Goal: Use online tool/utility

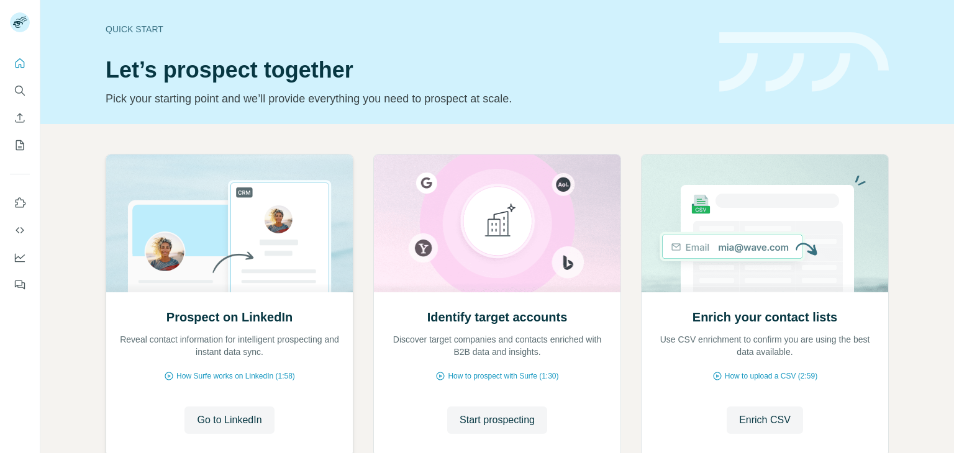
scroll to position [83, 0]
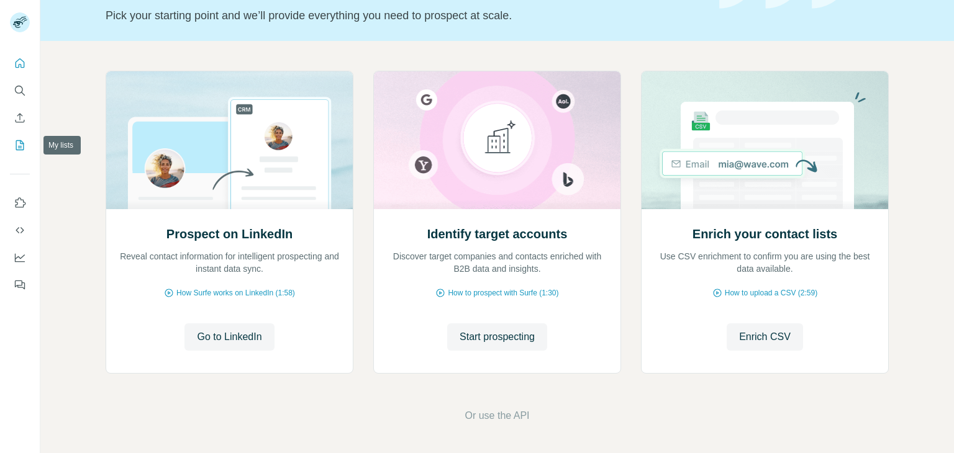
click at [21, 151] on icon "My lists" at bounding box center [20, 145] width 12 height 12
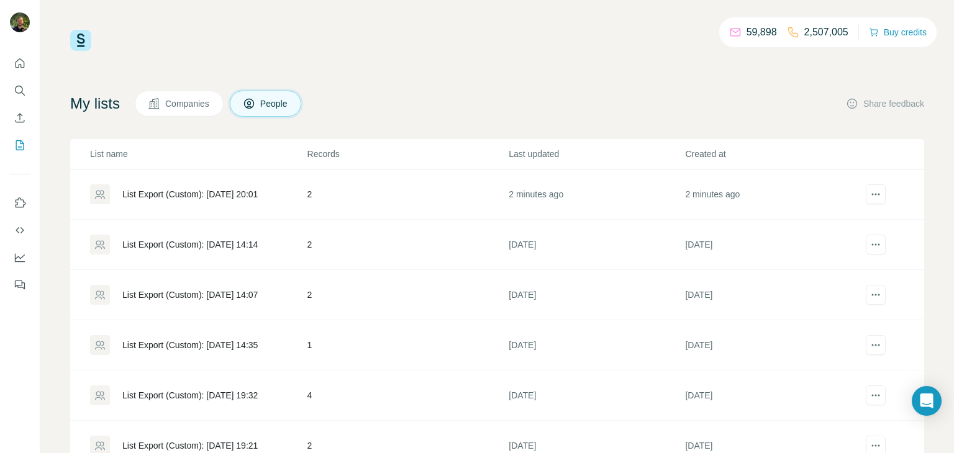
click at [234, 201] on div "List Export (Custom): [DATE] 20:01" at bounding box center [198, 194] width 216 height 20
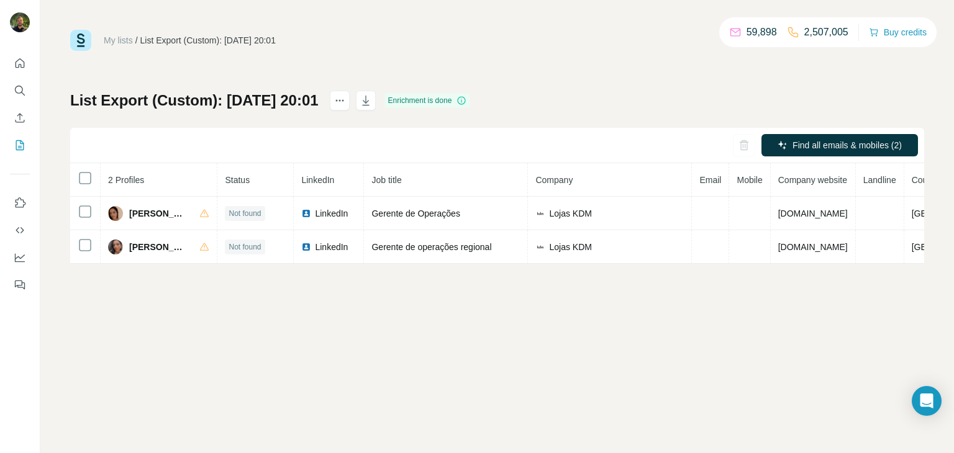
click at [602, 273] on div "My lists / List Export (Custom): [DATE] 20:01 59,898 2,507,005 Buy credits List…" at bounding box center [497, 226] width 914 height 453
click at [232, 315] on div "My lists / List Export (Custom): [DATE] 20:01 59,898 2,507,005 Buy credits List…" at bounding box center [497, 226] width 914 height 453
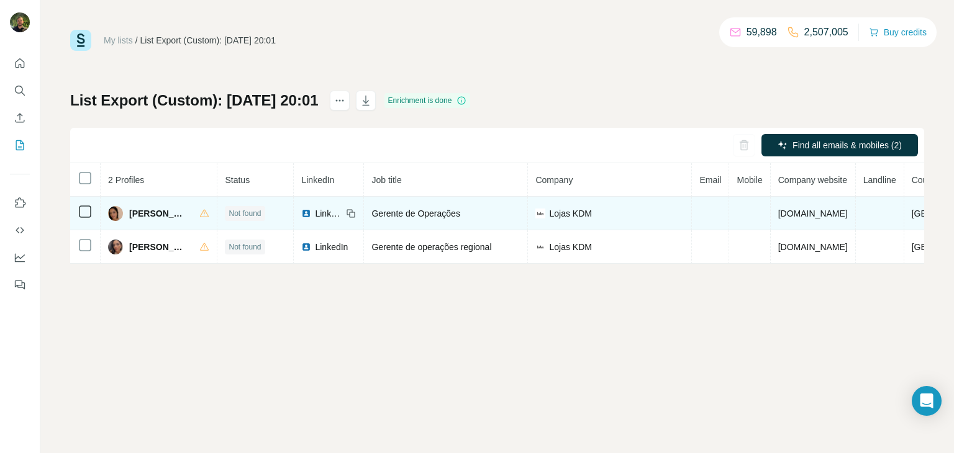
scroll to position [0, 15]
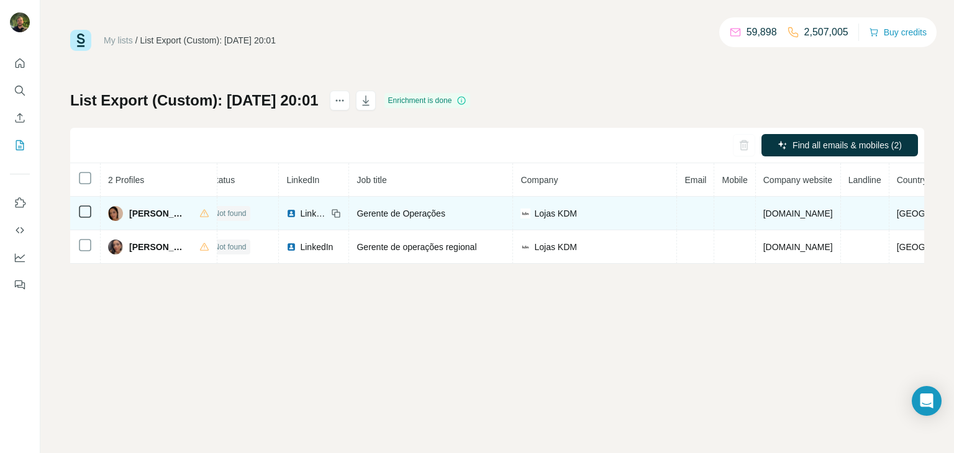
click at [677, 228] on td at bounding box center [695, 214] width 37 height 34
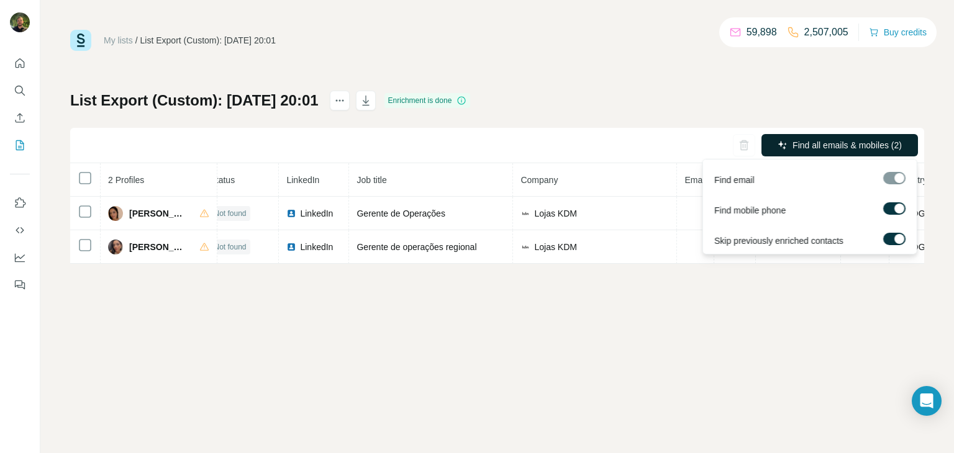
click at [797, 150] on span "Find all emails & mobiles (2)" at bounding box center [846, 145] width 109 height 12
click at [817, 152] on button "Find all emails & mobiles (2)" at bounding box center [839, 145] width 157 height 22
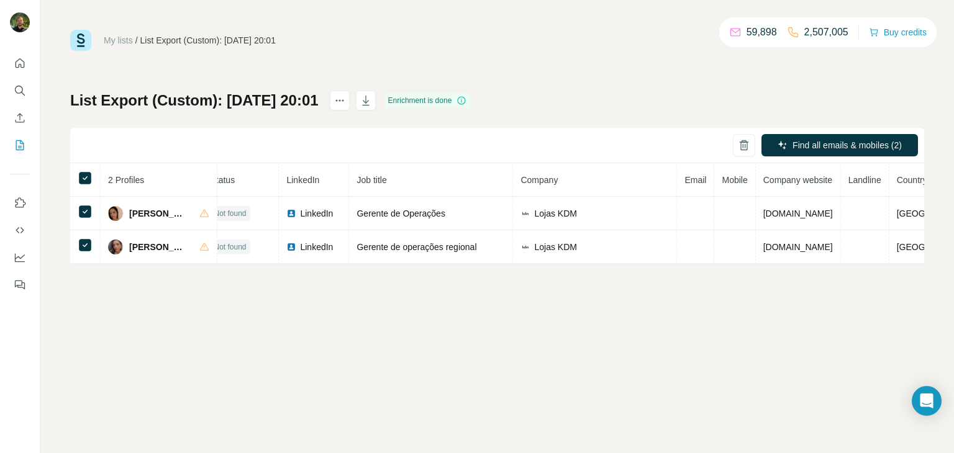
click at [604, 326] on div "My lists / List Export (Custom): [DATE] 20:01 59,898 2,507,005 Buy credits List…" at bounding box center [497, 226] width 914 height 453
